Goal: Task Accomplishment & Management: Complete application form

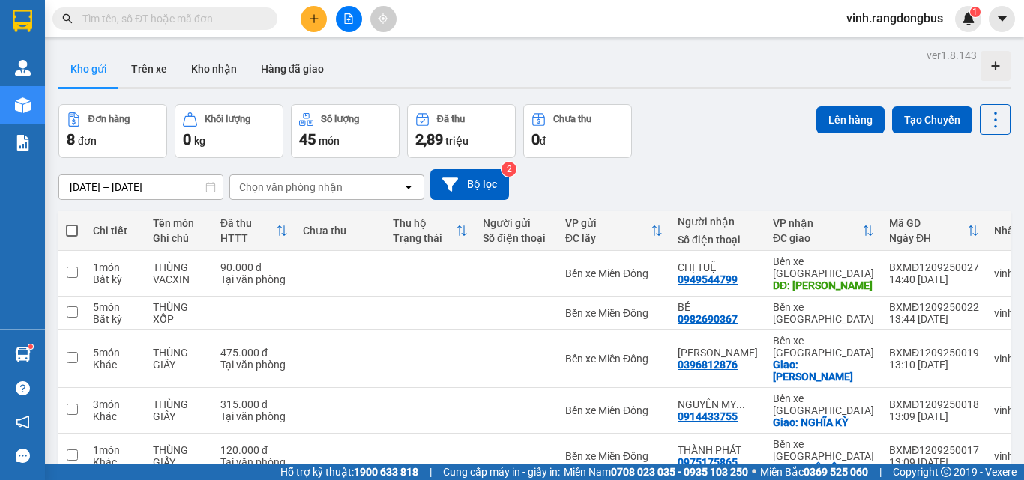
scroll to position [124, 0]
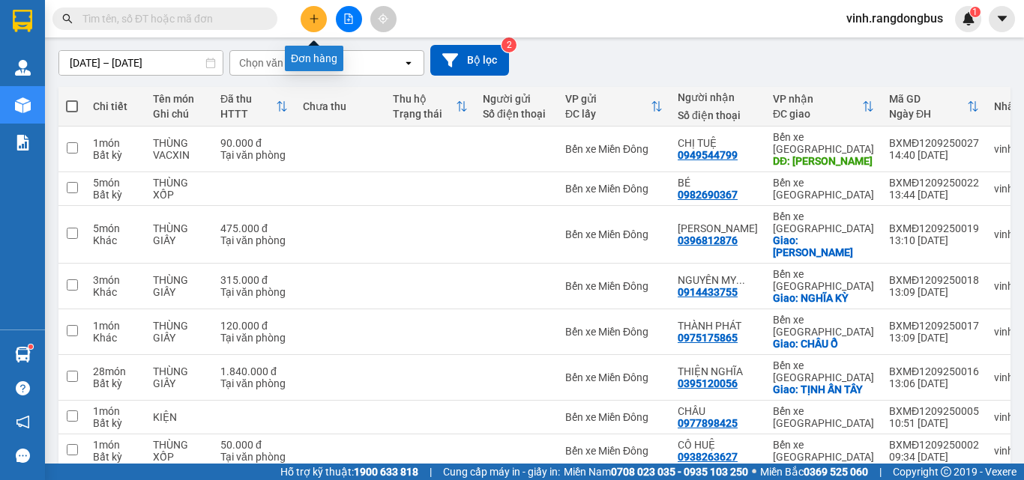
click at [313, 20] on icon "plus" at bounding box center [314, 18] width 10 height 10
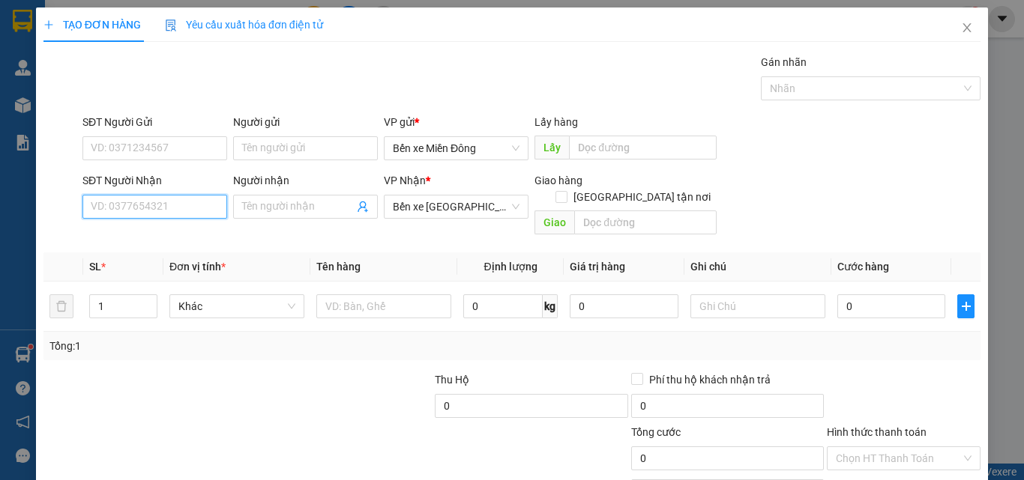
click at [138, 210] on input "SĐT Người Nhận" at bounding box center [154, 207] width 145 height 24
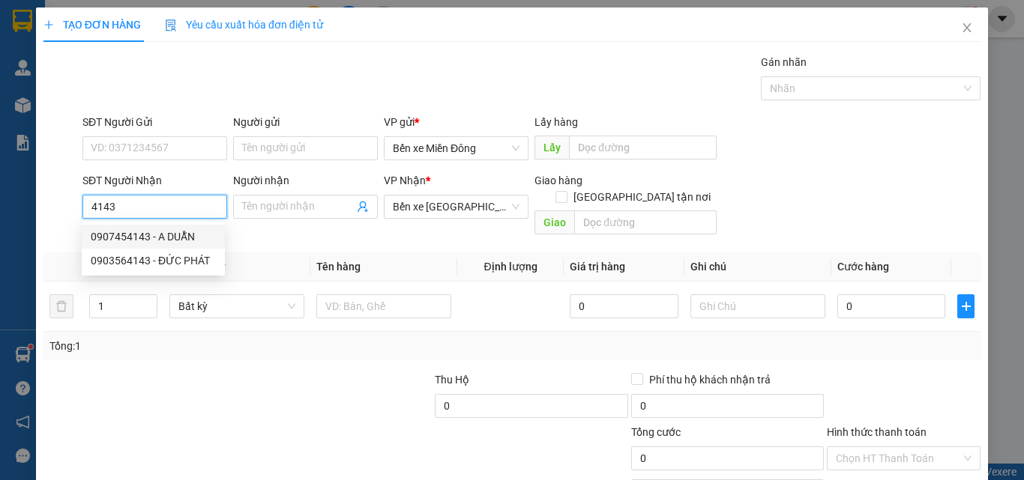
click at [167, 238] on div "0907454143 - A DUẪN" at bounding box center [153, 237] width 125 height 16
type input "0907454143"
type input "A DUẪN"
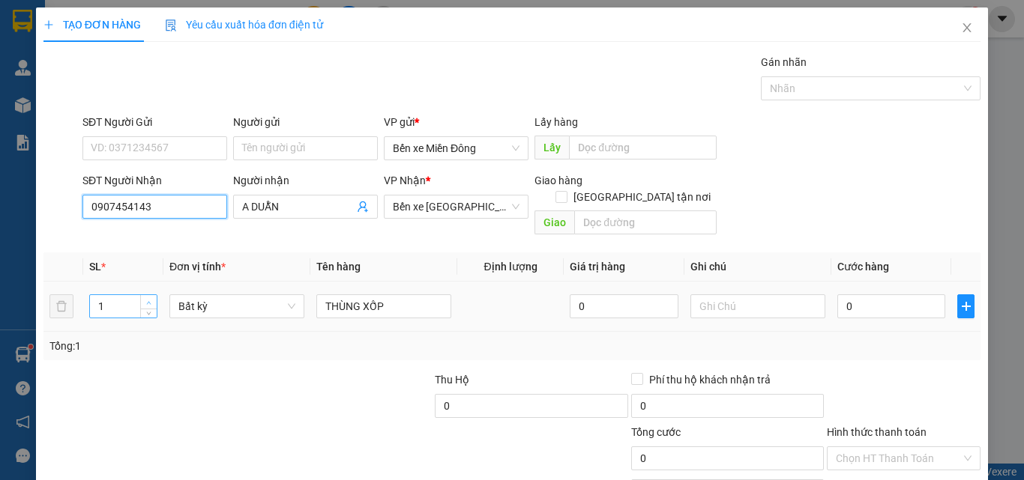
type input "0907454143"
drag, startPoint x: 147, startPoint y: 284, endPoint x: 259, endPoint y: 268, distance: 113.6
click at [149, 299] on icon "up" at bounding box center [148, 301] width 5 height 5
type input "2"
click at [426, 295] on input "THÙNG XỐP" at bounding box center [383, 307] width 135 height 24
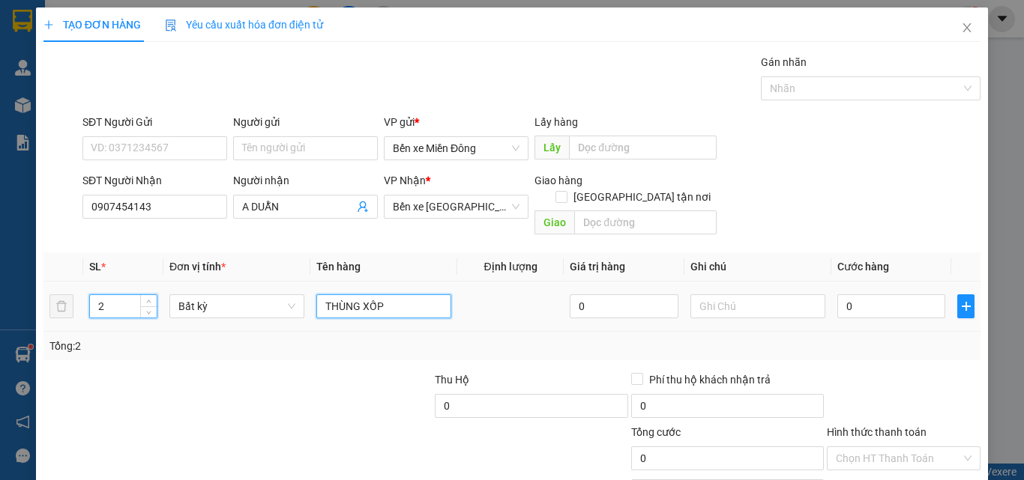
click at [426, 295] on input "THÙNG XỐP" at bounding box center [383, 307] width 135 height 24
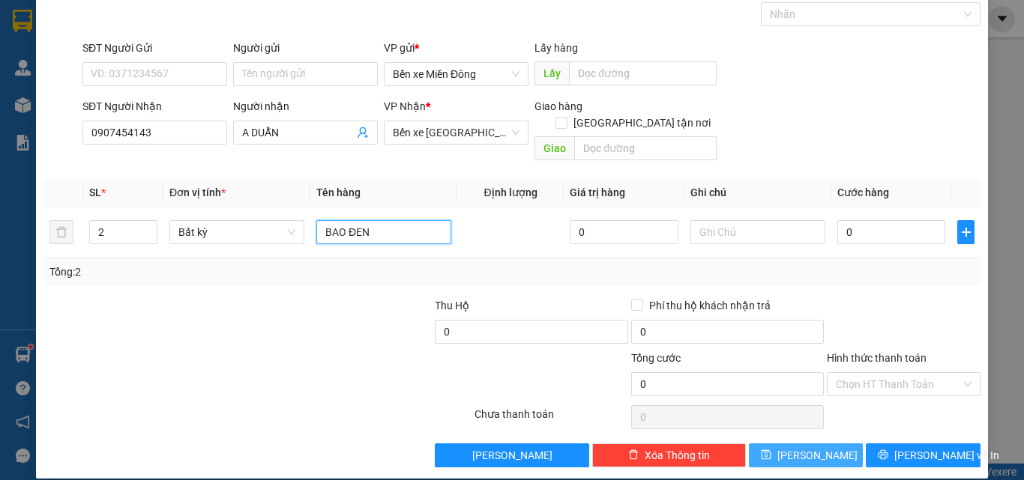
type input "BAO ĐEN"
click at [793, 444] on button "[PERSON_NAME]" at bounding box center [806, 456] width 115 height 24
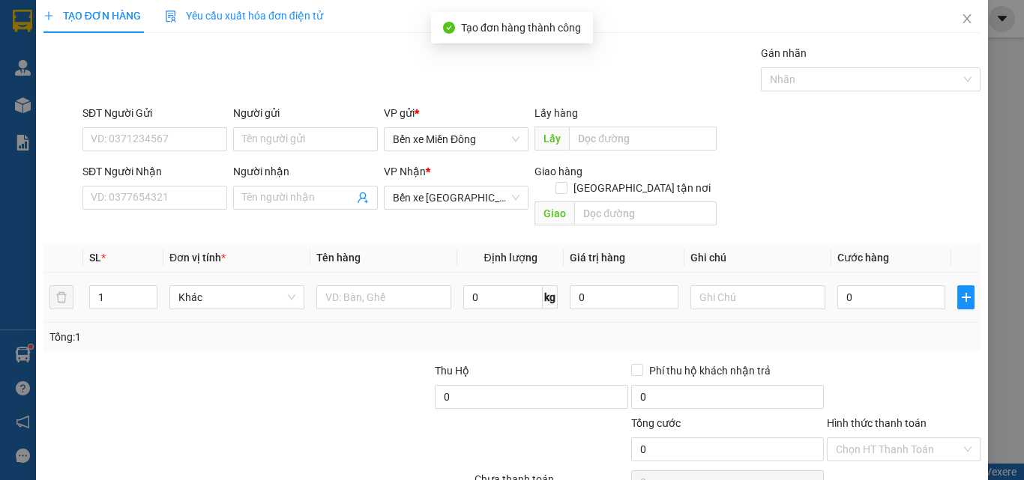
scroll to position [0, 0]
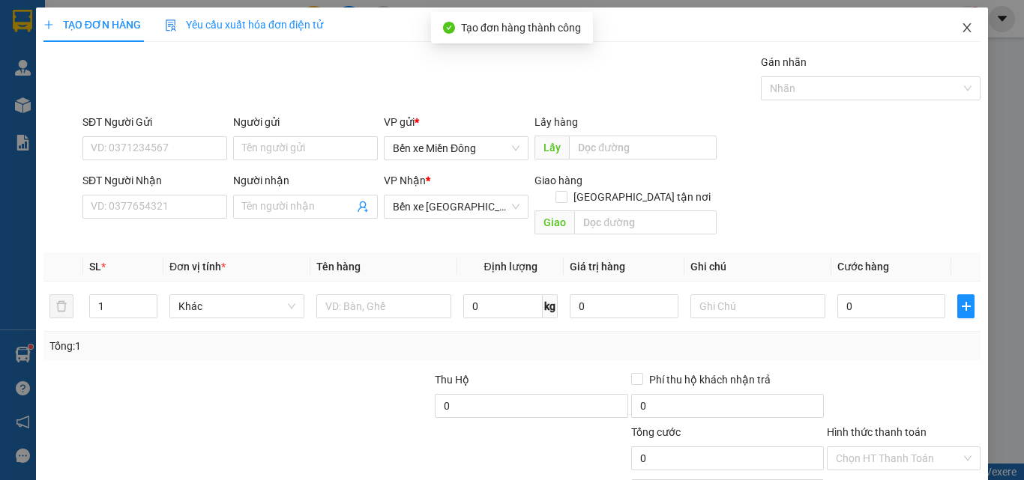
click at [957, 34] on span "Close" at bounding box center [967, 28] width 42 height 42
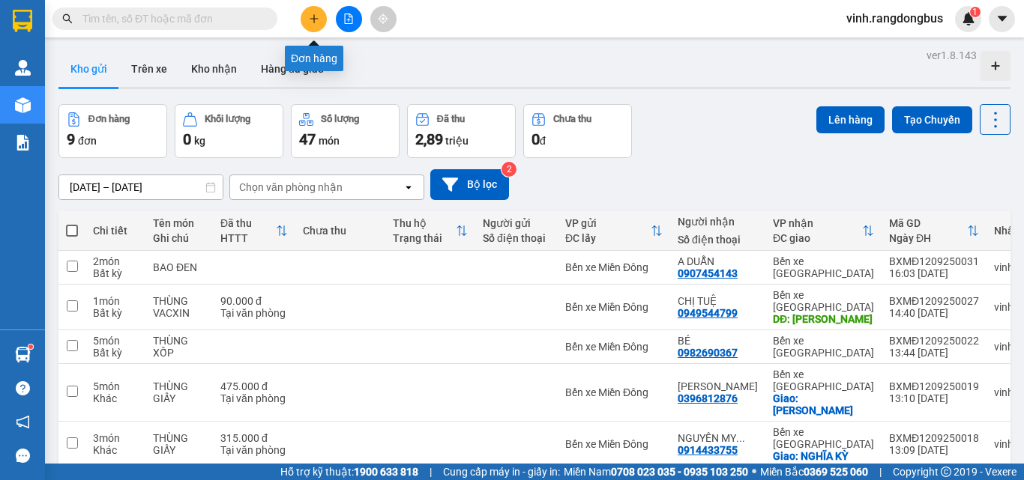
click at [312, 20] on icon "plus" at bounding box center [314, 18] width 10 height 10
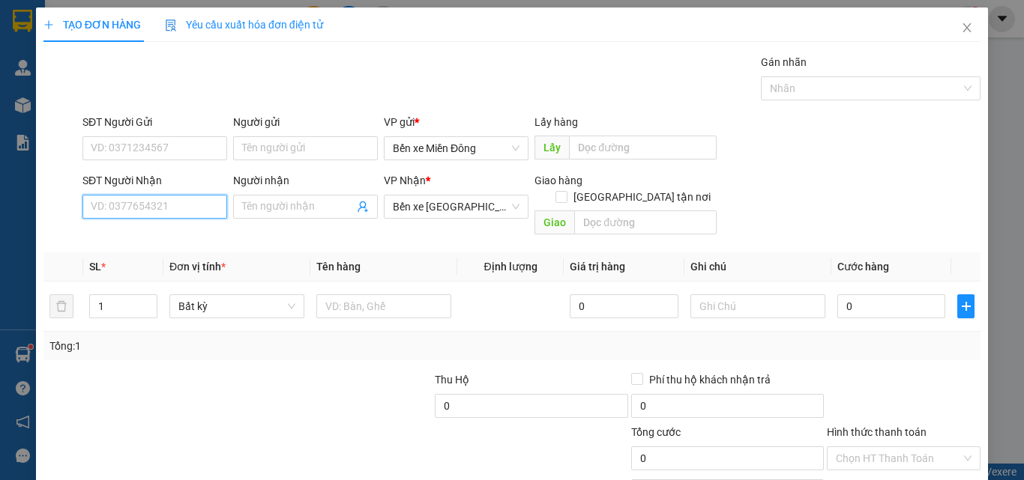
click at [162, 203] on input "SĐT Người Nhận" at bounding box center [154, 207] width 145 height 24
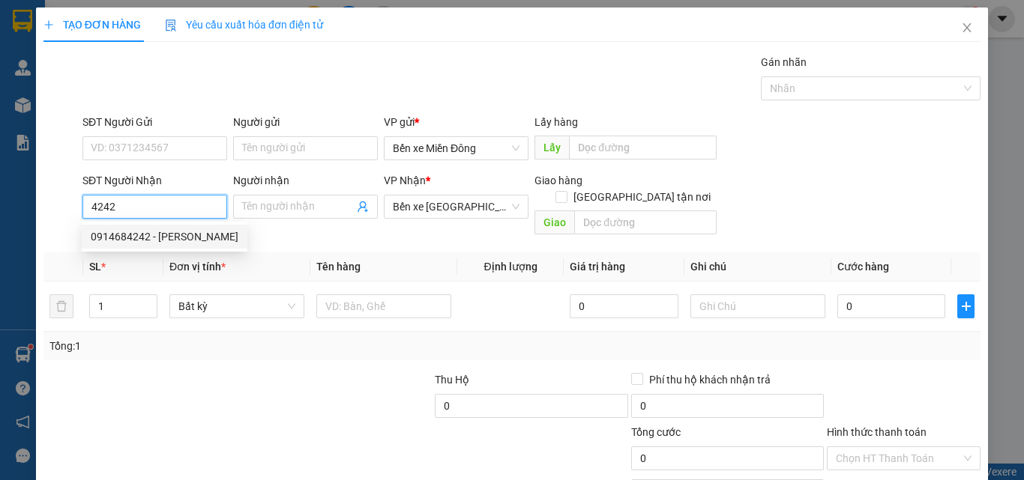
click at [163, 234] on div "0914684242 - [PERSON_NAME]" at bounding box center [165, 237] width 148 height 16
type input "0914684242"
type input "[PERSON_NAME]"
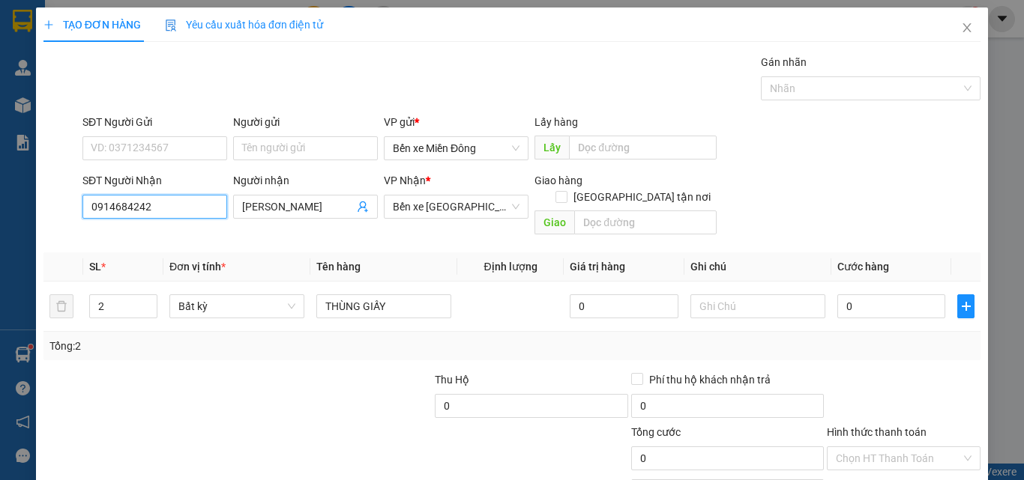
scroll to position [74, 0]
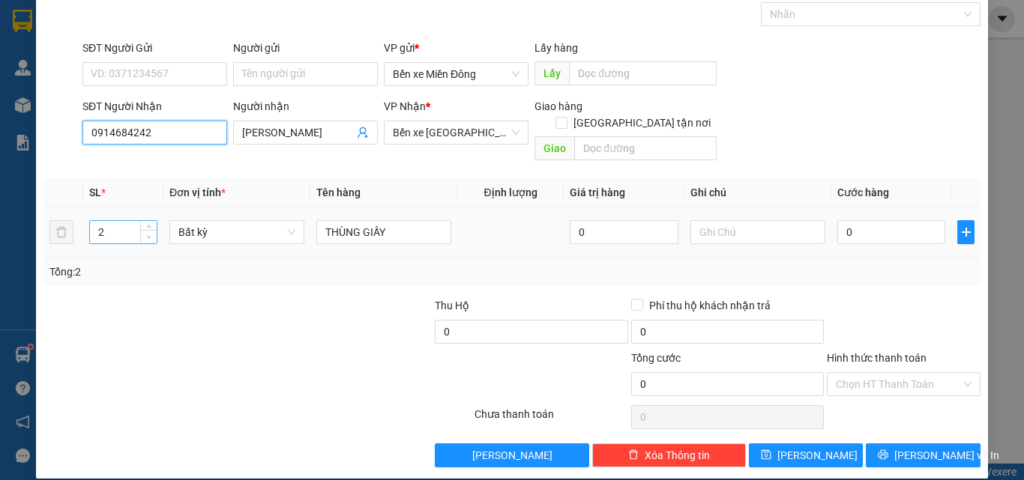
type input "0914684242"
click at [150, 236] on icon "down" at bounding box center [149, 237] width 4 height 3
type input "1"
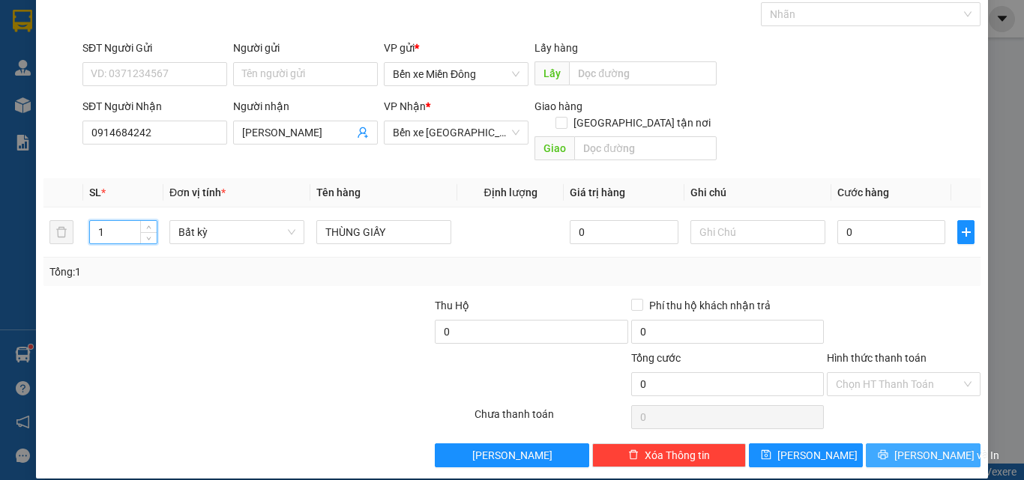
click at [950, 444] on button "[PERSON_NAME] và In" at bounding box center [923, 456] width 115 height 24
click at [912, 447] on span "[PERSON_NAME] và In" at bounding box center [946, 455] width 105 height 16
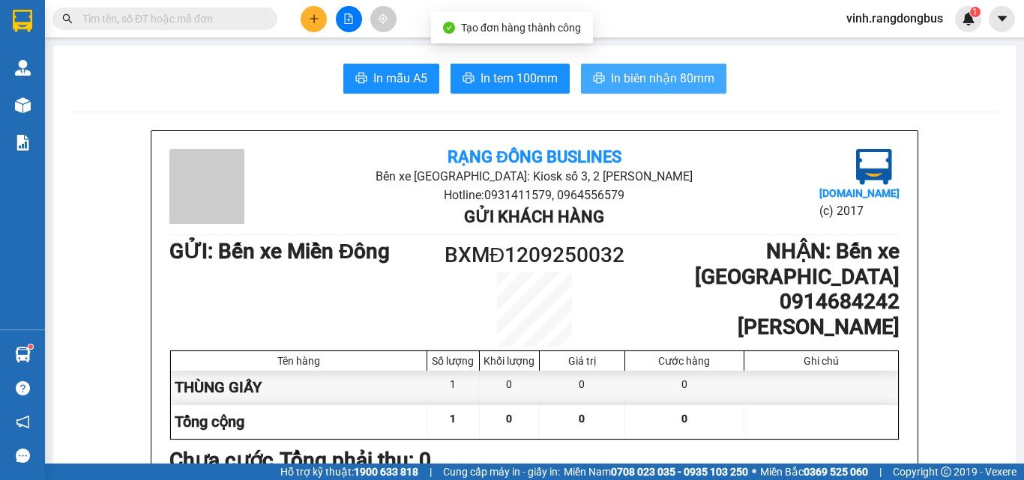
click at [684, 75] on span "In biên nhận 80mm" at bounding box center [662, 78] width 103 height 19
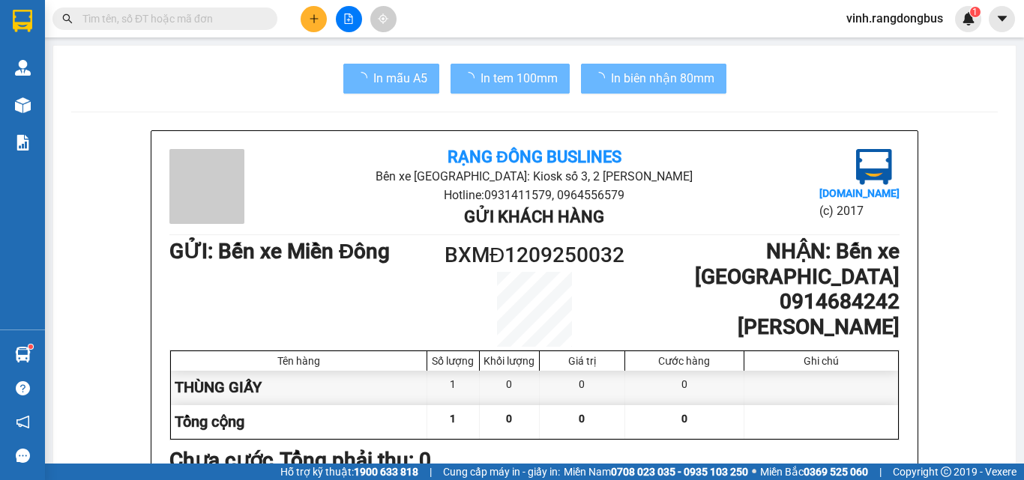
click at [19, 108] on img at bounding box center [23, 105] width 16 height 16
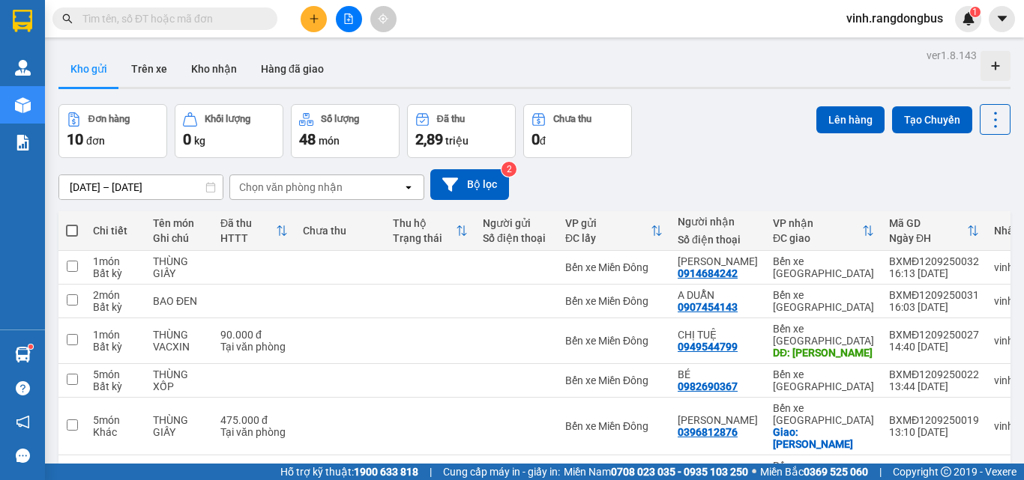
click at [320, 16] on button at bounding box center [314, 19] width 26 height 26
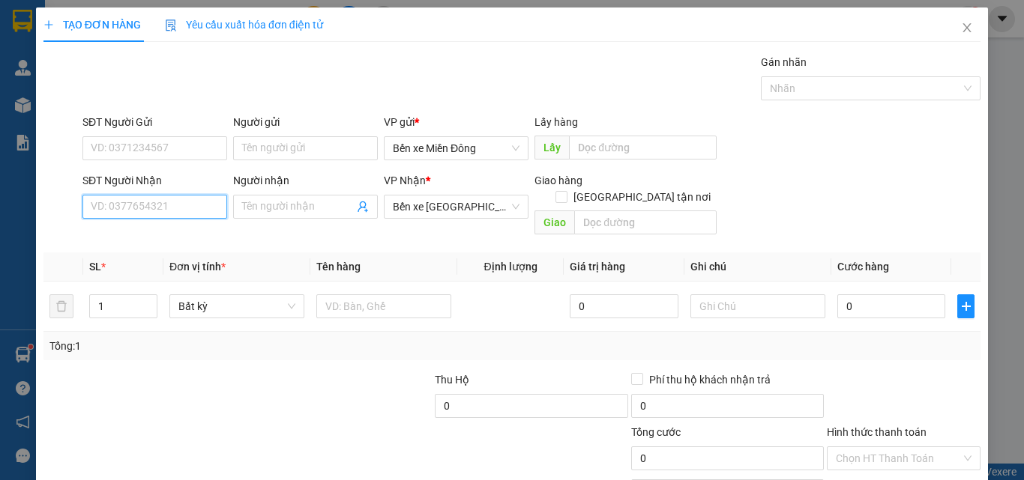
click at [172, 206] on input "SĐT Người Nhận" at bounding box center [154, 207] width 145 height 24
click at [148, 235] on div "0982690367 - BÉ" at bounding box center [153, 237] width 125 height 16
type input "0982690367"
type input "BÉ"
type input "0982690367"
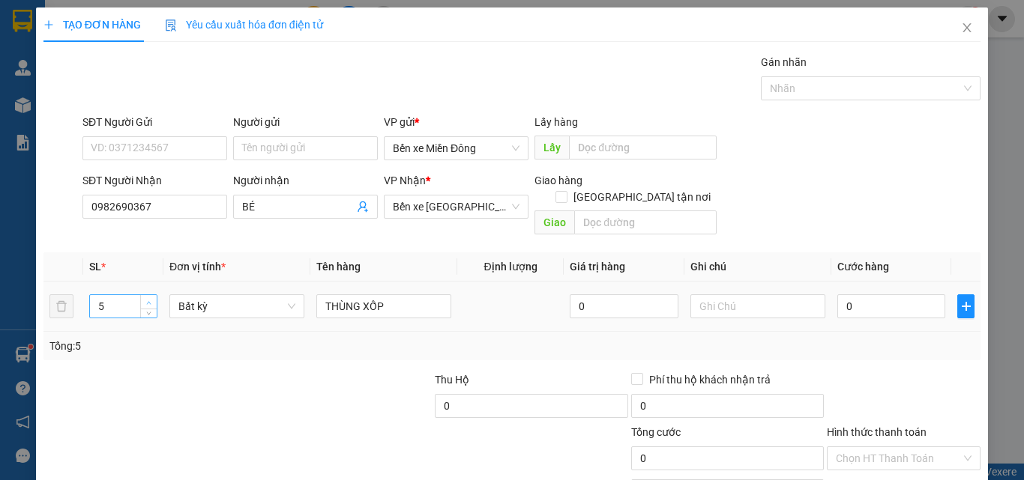
click at [148, 298] on span "up" at bounding box center [149, 302] width 9 height 9
type input "6"
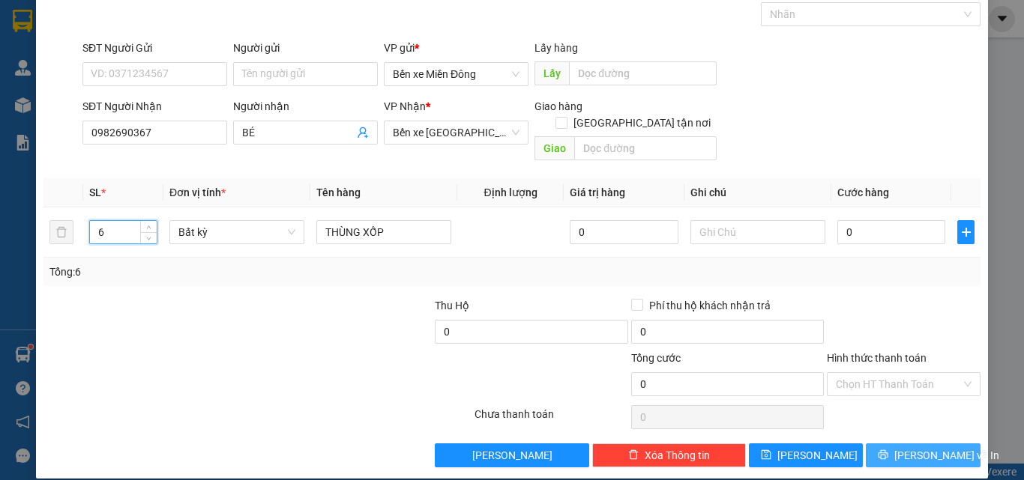
click at [905, 447] on span "[PERSON_NAME] và In" at bounding box center [946, 455] width 105 height 16
click at [888, 450] on icon "printer" at bounding box center [883, 455] width 10 height 10
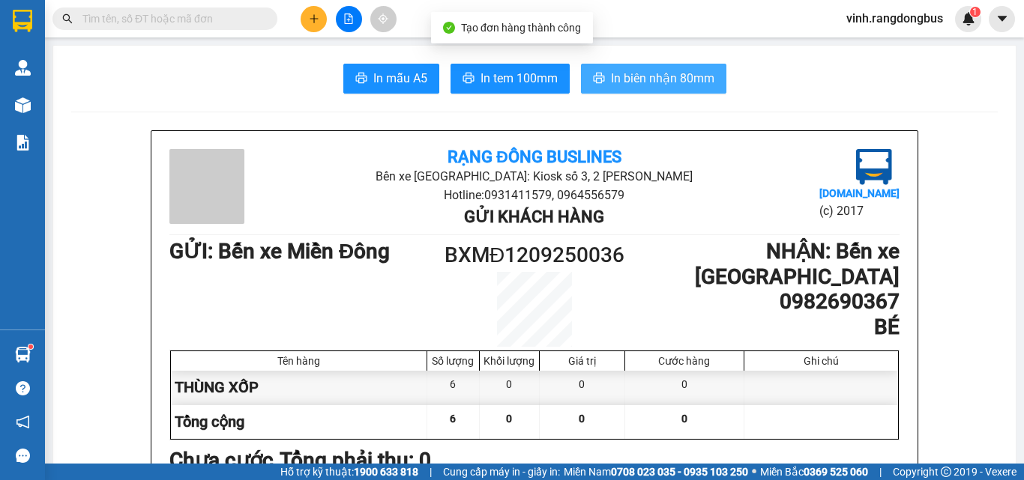
click at [674, 67] on button "In biên nhận 80mm" at bounding box center [653, 79] width 145 height 30
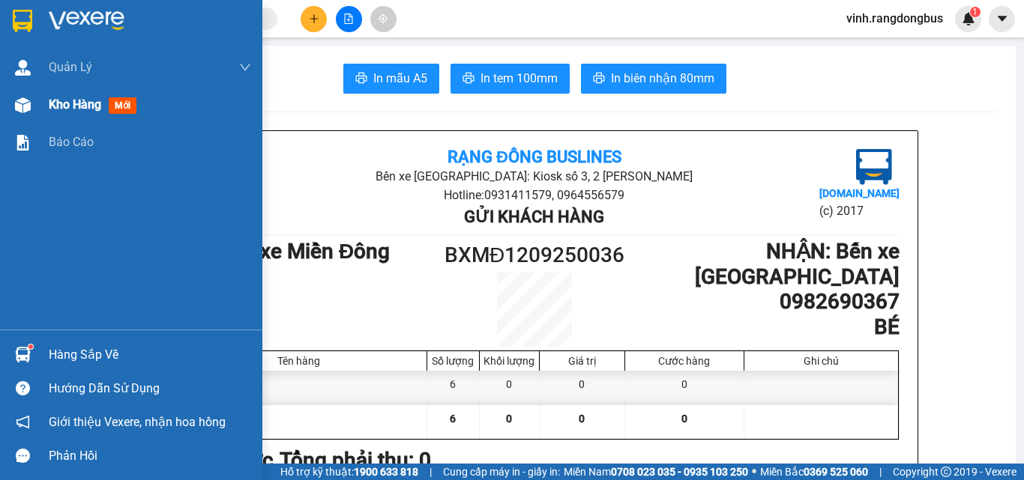
click at [15, 102] on img at bounding box center [23, 105] width 16 height 16
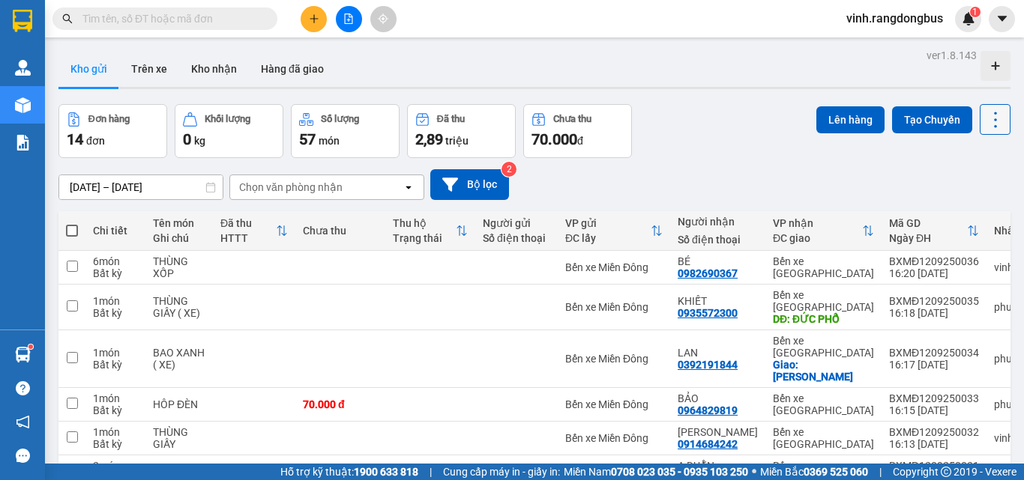
click at [989, 110] on icon at bounding box center [995, 119] width 21 height 21
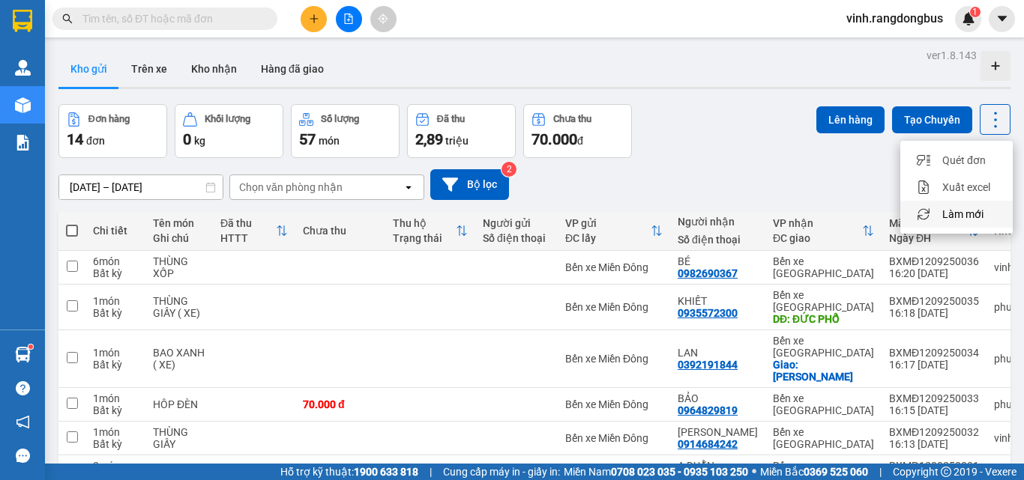
click at [971, 217] on span "Làm mới" at bounding box center [962, 214] width 41 height 15
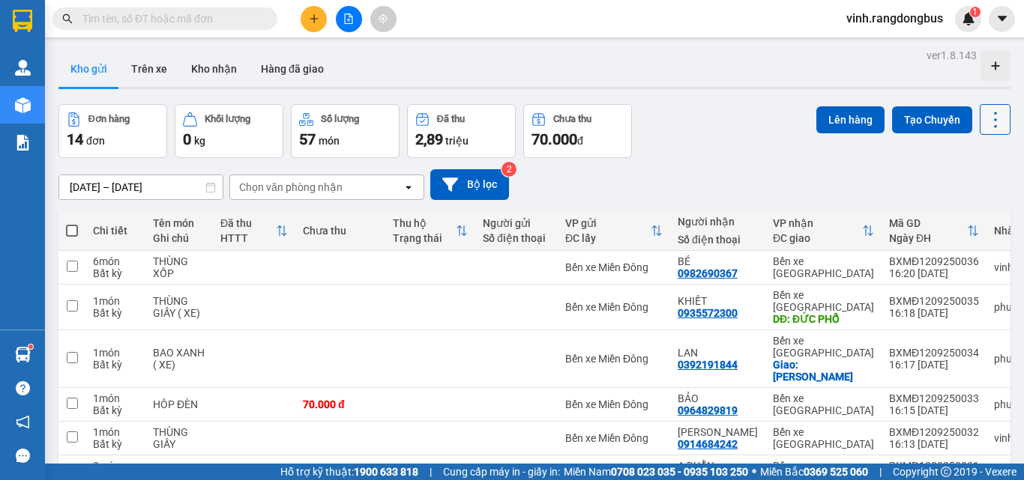
click at [994, 112] on icon at bounding box center [995, 120] width 3 height 16
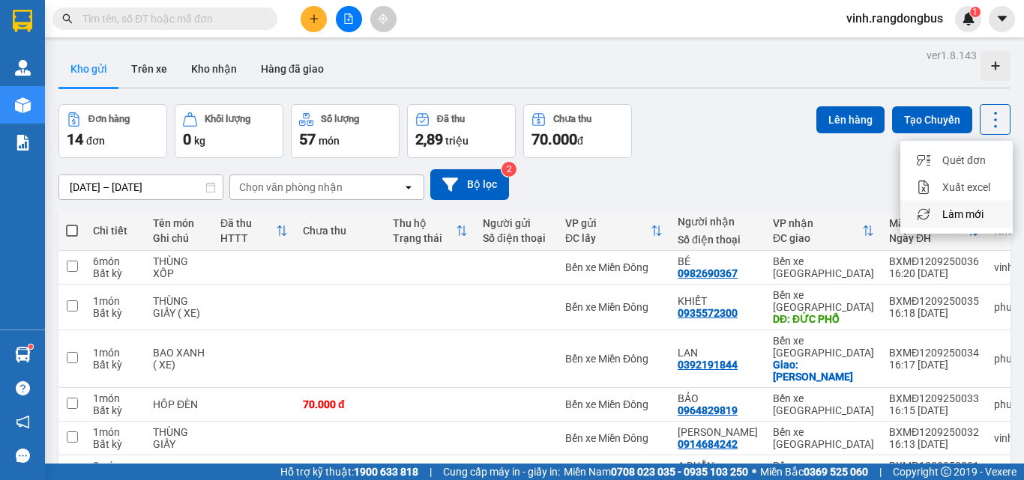
click at [968, 217] on span "Làm mới" at bounding box center [962, 214] width 41 height 15
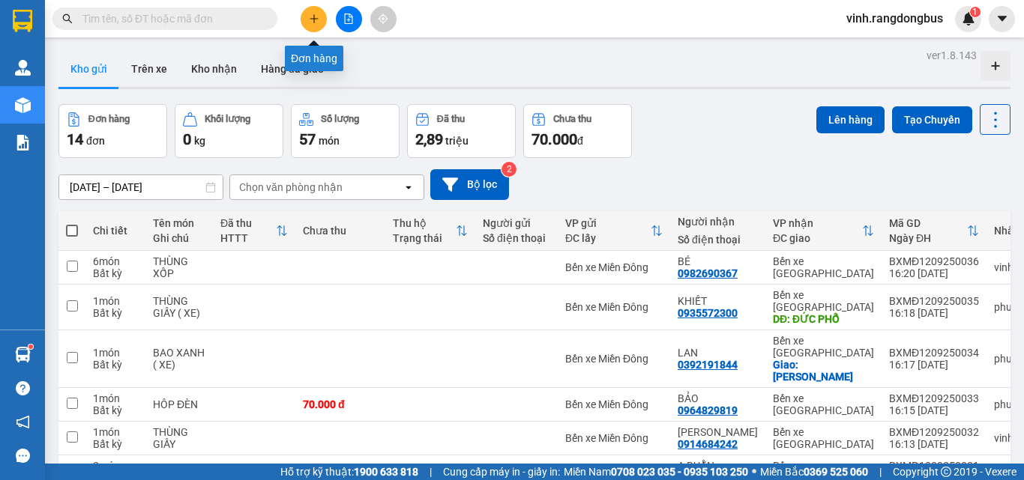
click at [306, 19] on button at bounding box center [314, 19] width 26 height 26
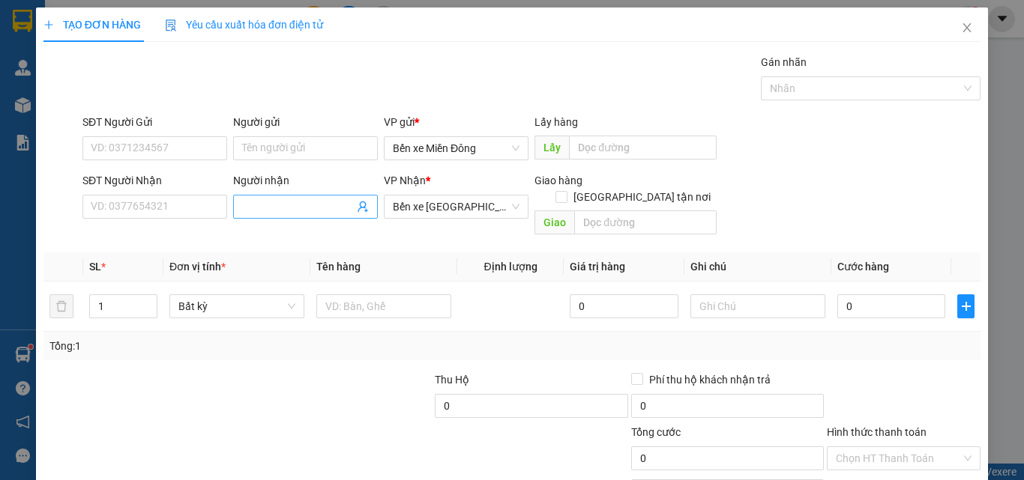
click at [295, 207] on input "Người nhận" at bounding box center [298, 207] width 112 height 16
type input "[PERSON_NAME]"
click at [396, 295] on input "text" at bounding box center [383, 307] width 135 height 24
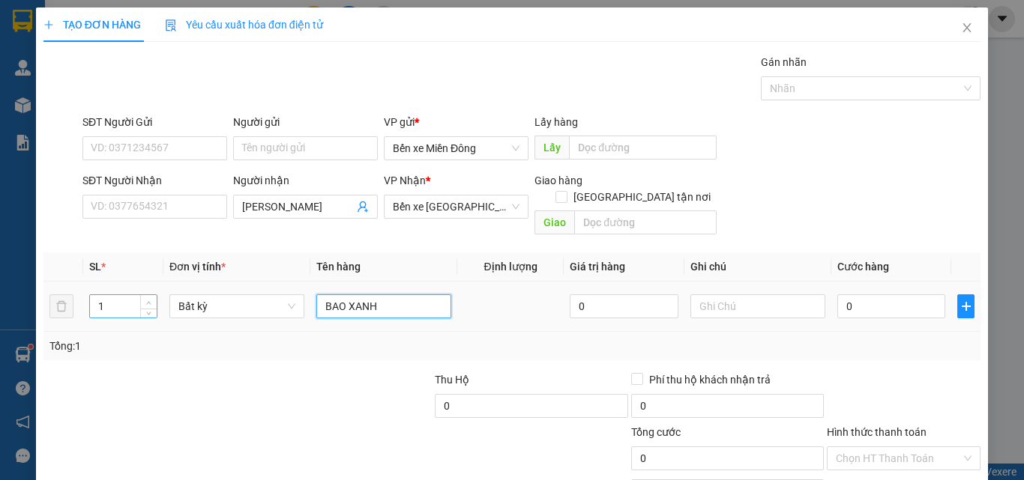
type input "BAO XANH"
click at [145, 298] on span "up" at bounding box center [149, 302] width 9 height 9
type input "2"
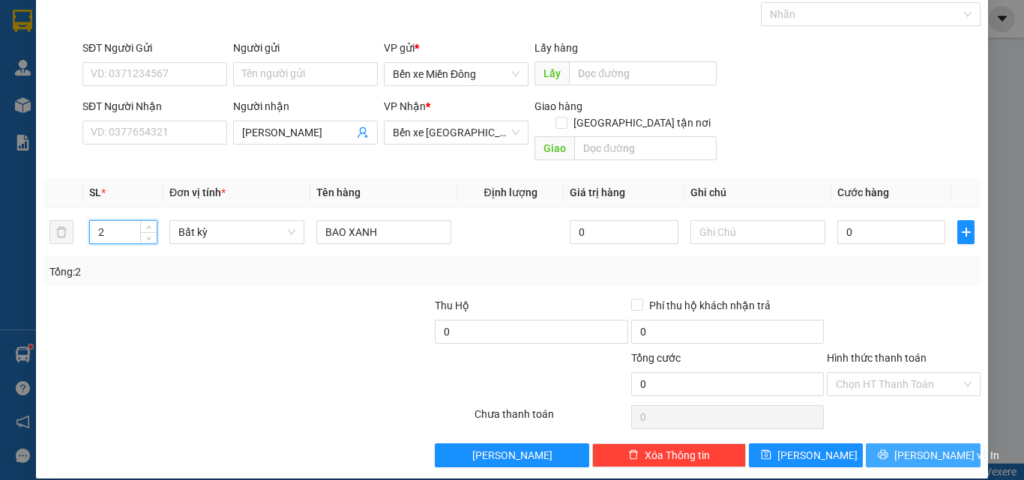
click at [952, 444] on button "[PERSON_NAME] và In" at bounding box center [923, 456] width 115 height 24
click at [930, 447] on span "[PERSON_NAME] và In" at bounding box center [946, 455] width 105 height 16
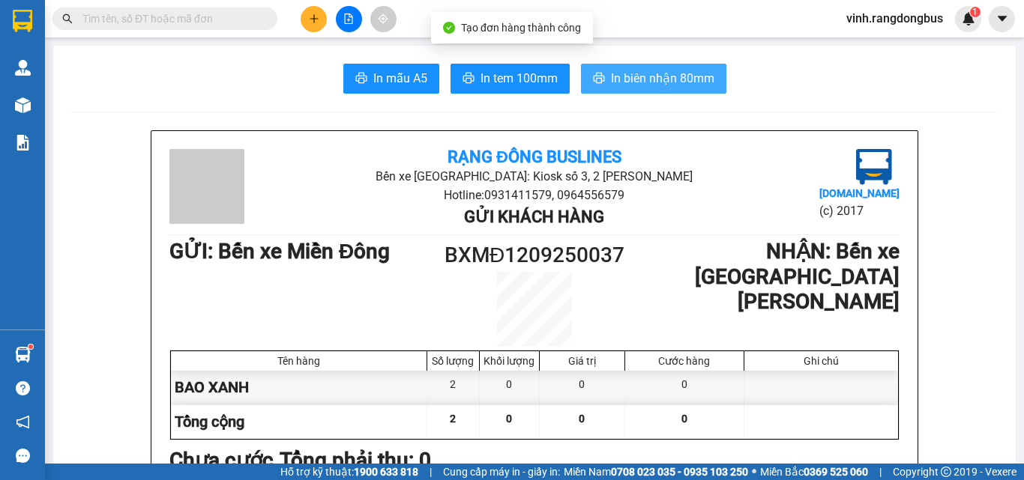
click at [627, 74] on span "In biên nhận 80mm" at bounding box center [662, 78] width 103 height 19
